Goal: Information Seeking & Learning: Learn about a topic

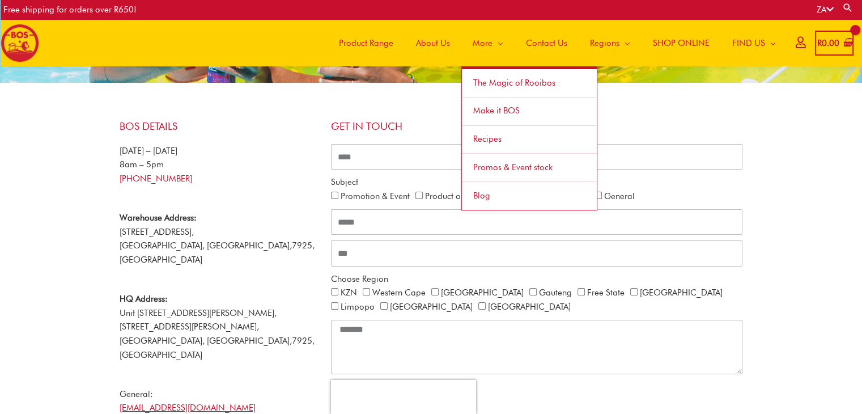
click at [481, 44] on span "More" at bounding box center [483, 43] width 20 height 34
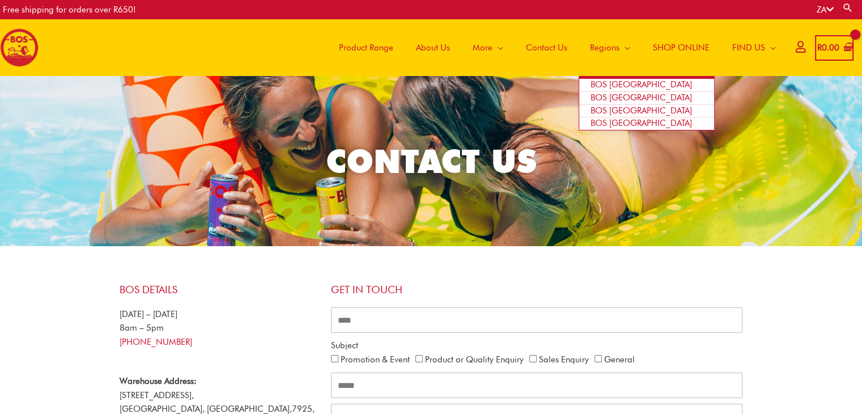
click at [619, 112] on span "BOS [GEOGRAPHIC_DATA]" at bounding box center [641, 110] width 101 height 10
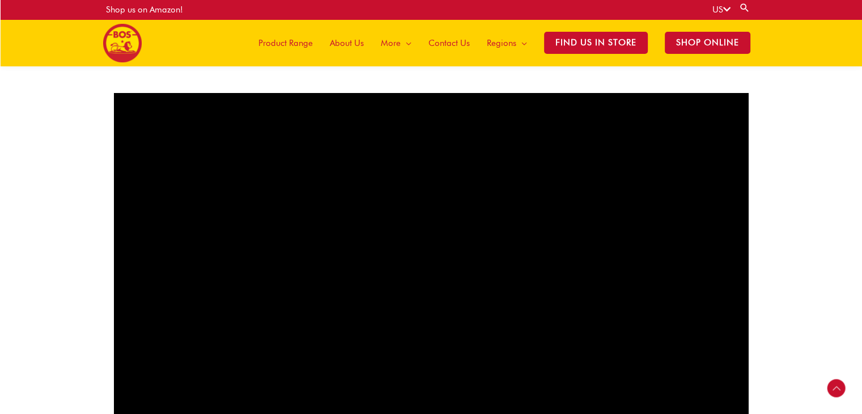
scroll to position [727, 0]
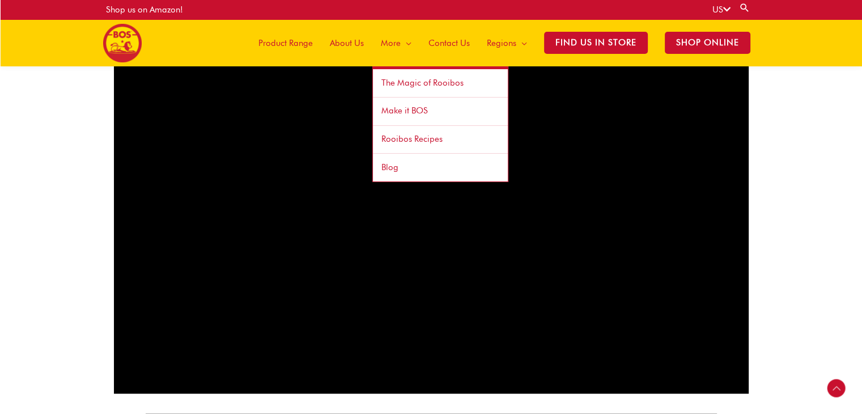
click at [397, 137] on span "Rooibos Recipes" at bounding box center [412, 139] width 61 height 10
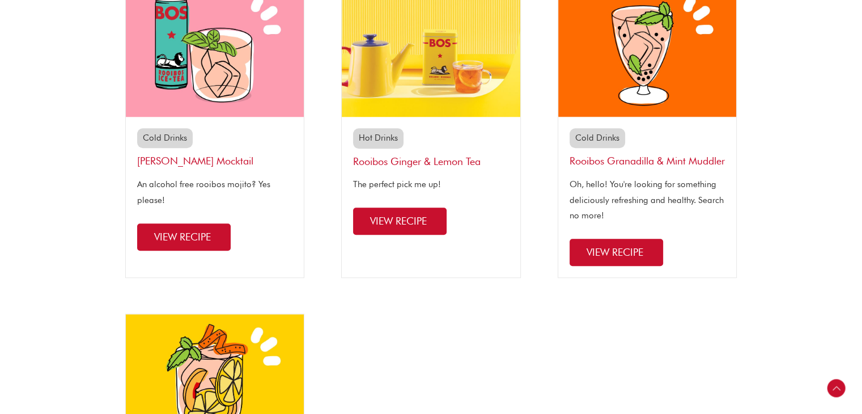
scroll to position [1247, 0]
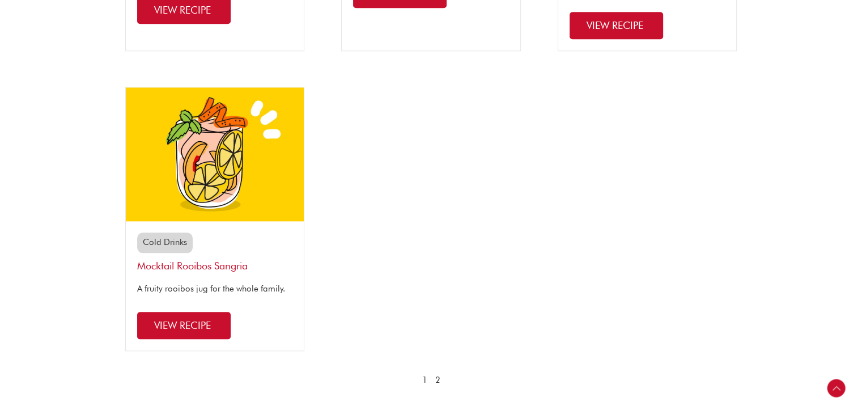
click at [435, 388] on link "2" at bounding box center [437, 380] width 5 height 16
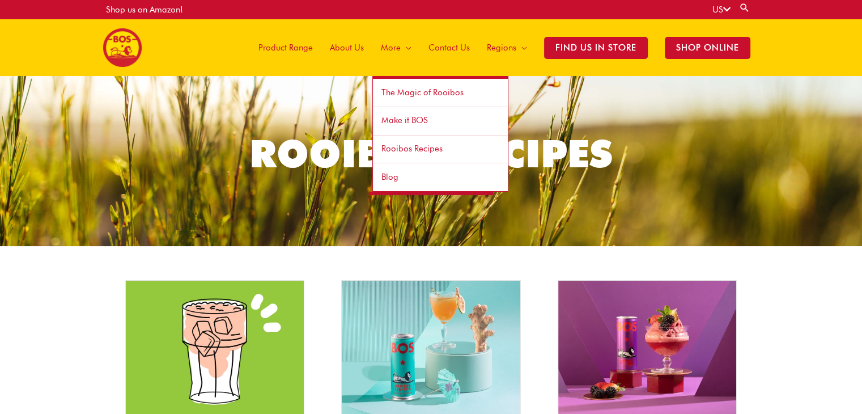
click at [426, 146] on span "Rooibos Recipes" at bounding box center [412, 148] width 61 height 10
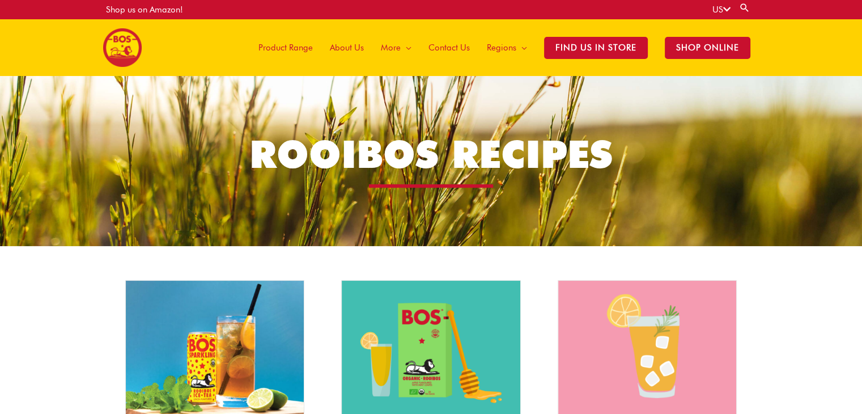
click at [345, 48] on span "About Us" at bounding box center [347, 48] width 34 height 34
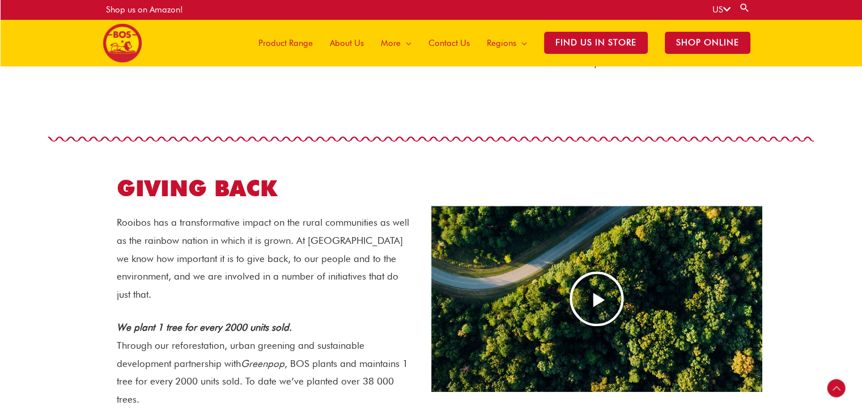
scroll to position [845, 0]
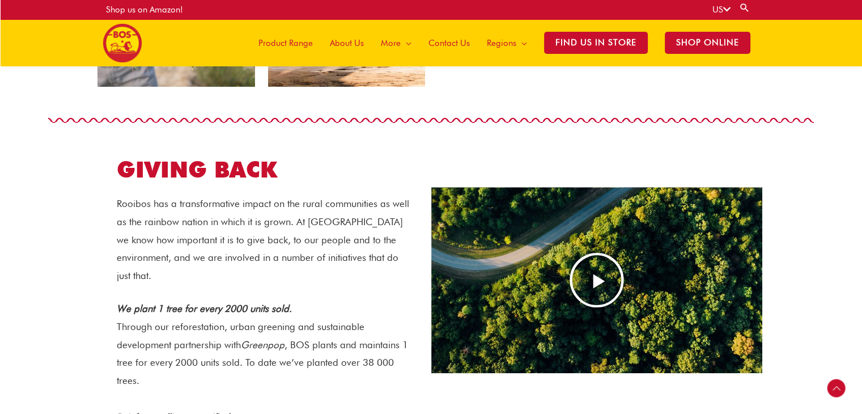
click at [513, 261] on div at bounding box center [597, 280] width 332 height 187
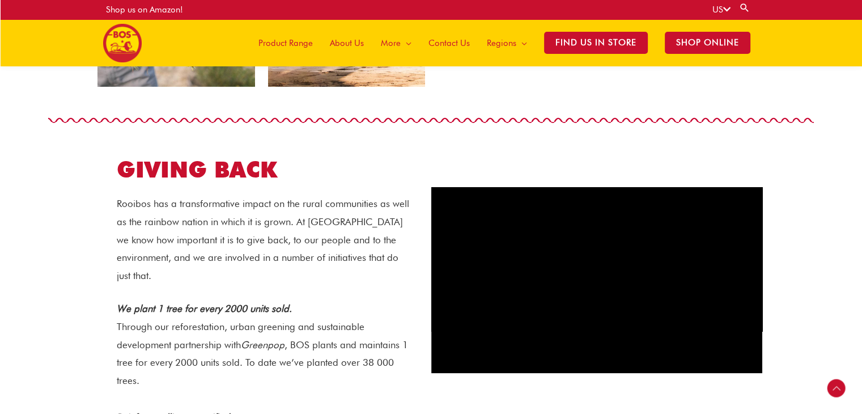
click at [539, 153] on div "GIVING BACK Rooibos has a transformative impact on the rural communities as wel…" at bounding box center [431, 280] width 663 height 284
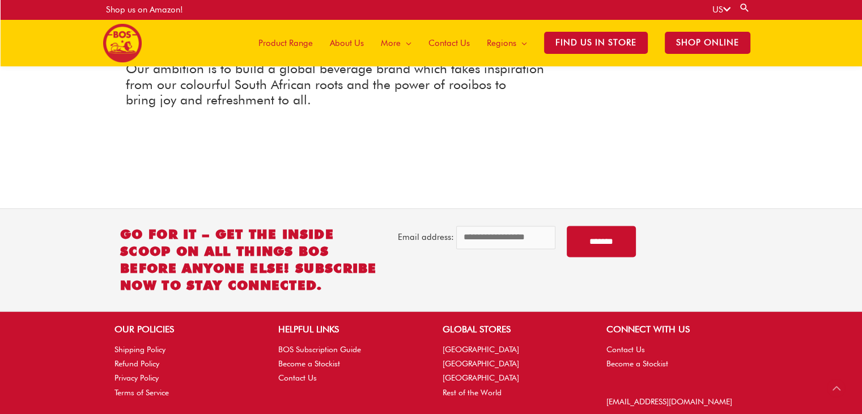
scroll to position [1574, 0]
